Goal: Task Accomplishment & Management: Manage account settings

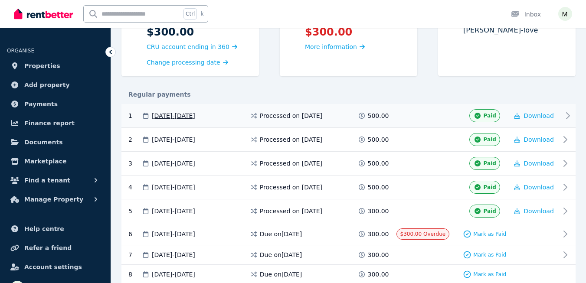
scroll to position [130, 0]
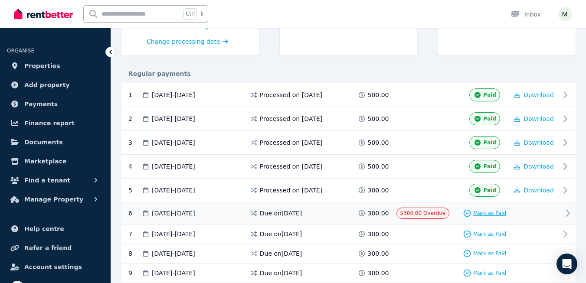
click at [485, 211] on span "Mark as Paid" at bounding box center [490, 213] width 33 height 7
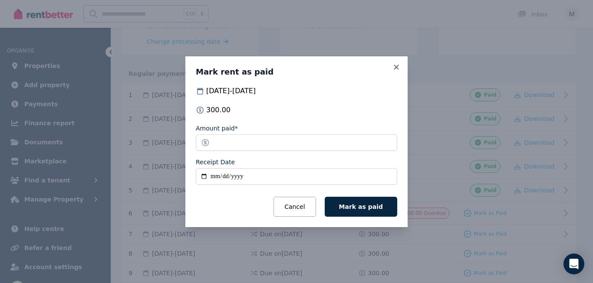
click at [249, 176] on input "Receipt Date" at bounding box center [296, 176] width 201 height 16
type input "**********"
click at [368, 205] on span "Mark as paid" at bounding box center [361, 207] width 44 height 7
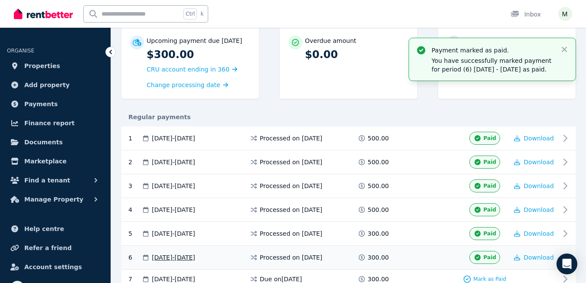
scroll to position [0, 0]
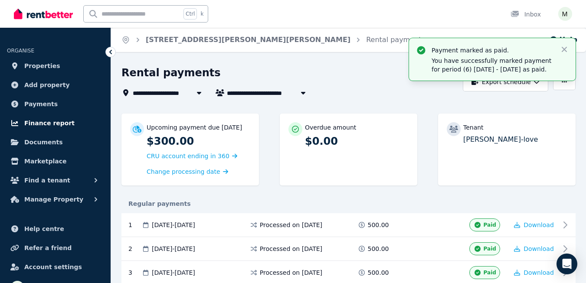
click at [45, 122] on span "Finance report" at bounding box center [49, 123] width 50 height 10
